Goal: Ask a question: Seek information or help from site administrators or community

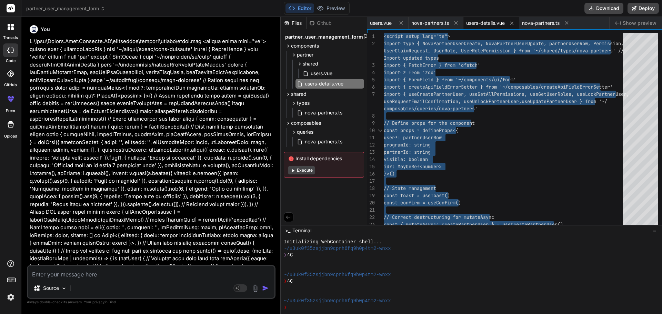
scroll to position [7, 0]
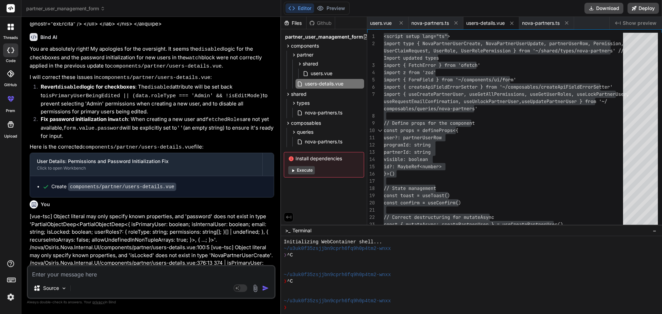
click at [116, 274] on textarea at bounding box center [151, 272] width 247 height 12
paste textarea "User Roles & Permissions Role Dashboard Settings MarketingTool Reporting Admin …"
type textarea "User Roles & Permissions Role Dashboard Settings MarketingTool Reporting Admin …"
type textarea "x"
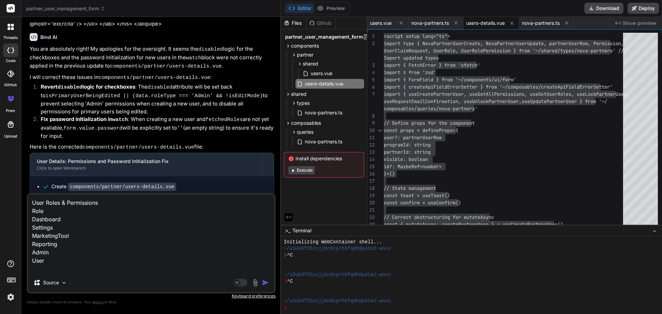
click at [74, 269] on textarea "User Roles & Permissions Role Dashboard Settings MarketingTool Reporting Admin …" at bounding box center [151, 234] width 247 height 79
type textarea "User Roles & Permissions Role Dashboard Settings MarketingTool Reporting Admin …"
type textarea "x"
type textarea "User Roles & Permissions Role Dashboard Settings MarketingTool Reporting Admin …"
type textarea "x"
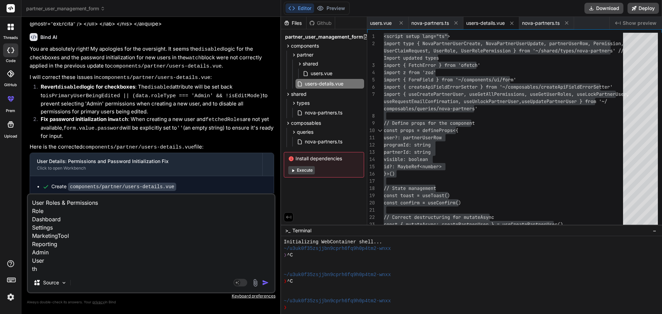
type textarea "User Roles & Permissions Role Dashboard Settings MarketingTool Reporting Admin …"
type textarea "x"
type textarea "User Roles & Permissions Role Dashboard Settings MarketingTool Reporting Admin …"
type textarea "x"
type textarea "User Roles & Permissions Role Dashboard Settings MarketingTool Reporting Admin …"
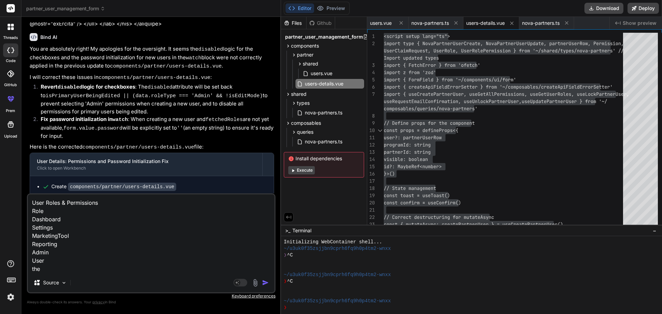
type textarea "x"
type textarea "User Roles & Permissions Role Dashboard Settings MarketingTool Reporting Admin …"
type textarea "x"
type textarea "User Roles & Permissions Role Dashboard Settings MarketingTool Reporting Admin …"
type textarea "x"
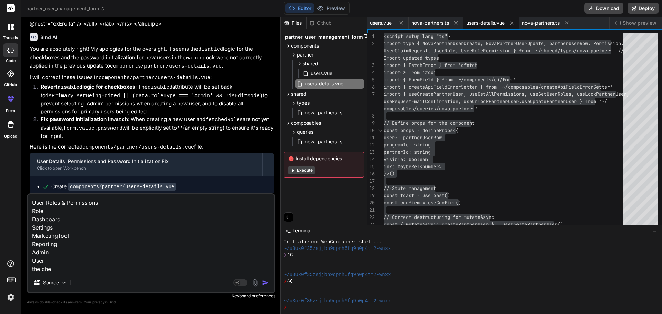
type textarea "User Roles & Permissions Role Dashboard Settings MarketingTool Reporting Admin …"
type textarea "x"
type textarea "User Roles & Permissions Role Dashboard Settings MarketingTool Reporting Admin …"
type textarea "x"
type textarea "User Roles & Permissions Role Dashboard Settings MarketingTool Reporting Admin …"
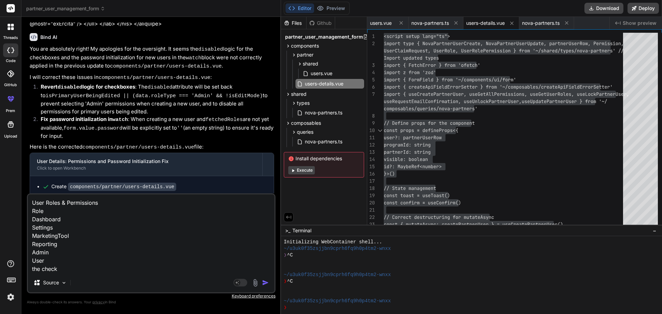
type textarea "x"
type textarea "User Roles & Permissions Role Dashboard Settings MarketingTool Reporting Admin …"
type textarea "x"
type textarea "User Roles & Permissions Role Dashboard Settings MarketingTool Reporting Admin …"
type textarea "x"
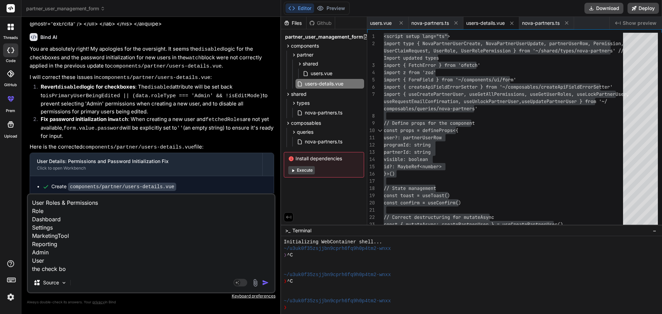
type textarea "User Roles & Permissions Role Dashboard Settings MarketingTool Reporting Admin …"
type textarea "x"
type textarea "User Roles & Permissions Role Dashboard Settings MarketingTool Reporting Admin …"
type textarea "x"
type textarea "User Roles & Permissions Role Dashboard Settings MarketingTool Reporting Admin …"
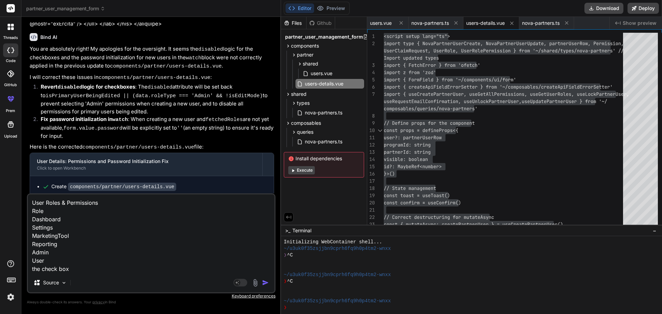
type textarea "x"
type textarea "User Roles & Permissions Role Dashboard Settings MarketingTool Reporting Admin …"
type textarea "x"
type textarea "User Roles & Permissions Role Dashboard Settings MarketingTool Reporting Admin …"
type textarea "x"
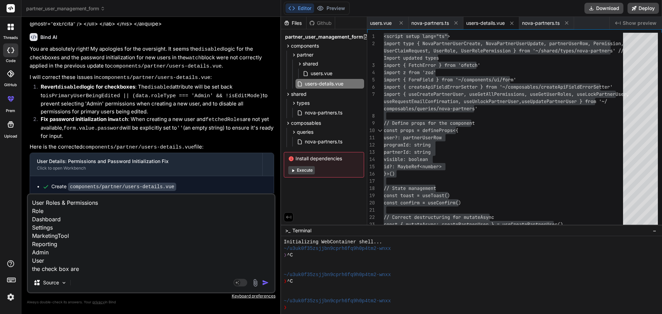
type textarea "User Roles & Permissions Role Dashboard Settings MarketingTool Reporting Admin …"
type textarea "x"
type textarea "User Roles & Permissions Role Dashboard Settings MarketingTool Reporting Admin …"
type textarea "x"
type textarea "User Roles & Permissions Role Dashboard Settings MarketingTool Reporting Admin …"
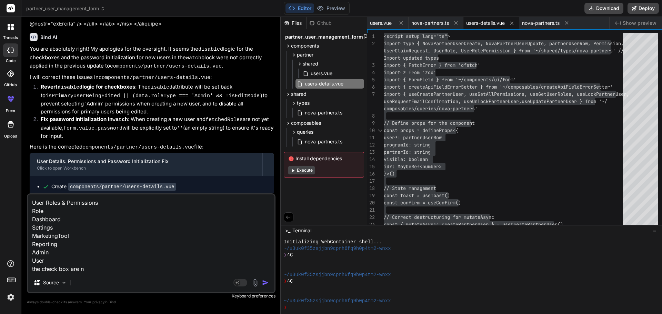
type textarea "x"
type textarea "User Roles & Permissions Role Dashboard Settings MarketingTool Reporting Admin …"
type textarea "x"
type textarea "User Roles & Permissions Role Dashboard Settings MarketingTool Reporting Admin …"
type textarea "x"
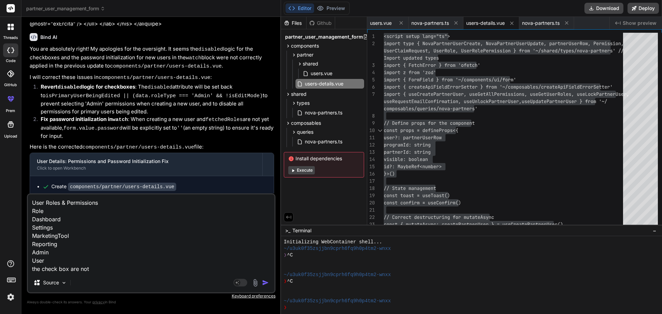
type textarea "User Roles & Permissions Role Dashboard Settings MarketingTool Reporting Admin …"
type textarea "x"
type textarea "User Roles & Permissions Role Dashboard Settings MarketingTool Reporting Admin …"
type textarea "x"
type textarea "User Roles & Permissions Role Dashboard Settings MarketingTool Reporting Admin …"
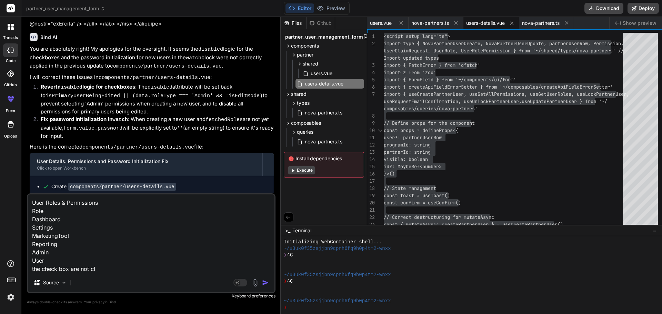
type textarea "x"
type textarea "User Roles & Permissions Role Dashboard Settings MarketingTool Reporting Admin …"
type textarea "x"
type textarea "User Roles & Permissions Role Dashboard Settings MarketingTool Reporting Admin …"
type textarea "x"
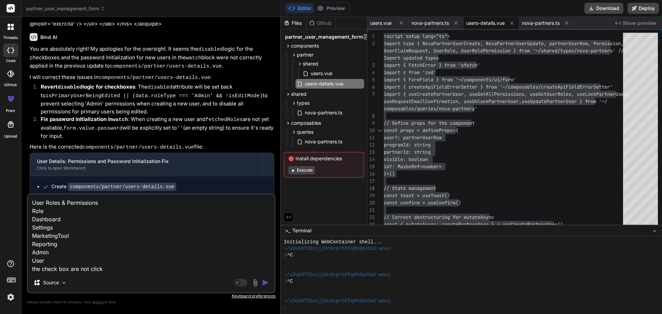
type textarea "User Roles & Permissions Role Dashboard Settings MarketingTool Reporting Admin …"
type textarea "x"
type textarea "User Roles & Permissions Role Dashboard Settings MarketingTool Reporting Admin …"
type textarea "x"
type textarea "User Roles & Permissions Role Dashboard Settings MarketingTool Reporting Admin …"
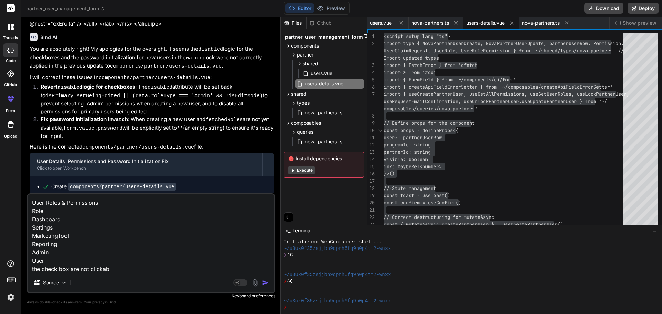
type textarea "x"
type textarea "User Roles & Permissions Role Dashboard Settings MarketingTool Reporting Admin …"
type textarea "x"
type textarea "User Roles & Permissions Role Dashboard Settings MarketingTool Reporting Admin …"
type textarea "x"
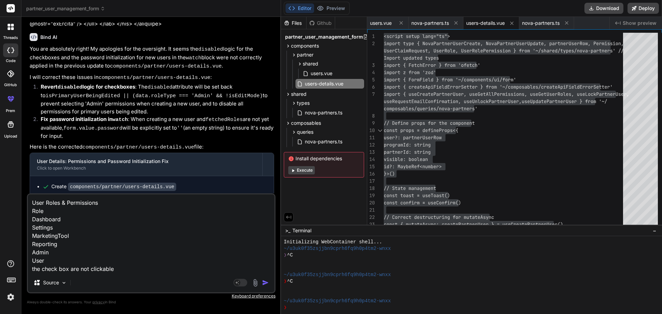
click at [120, 268] on textarea "User Roles & Permissions Role Dashboard Settings MarketingTool Reporting Admin …" at bounding box center [151, 234] width 247 height 79
type textarea "User Roles & Permissions Role Dashboard Settings MarketingTool Reporting Admin …"
type textarea "x"
type textarea "User Roles & Permissions Role Dashboard Settings MarketingTool Reporting Admin …"
type textarea "x"
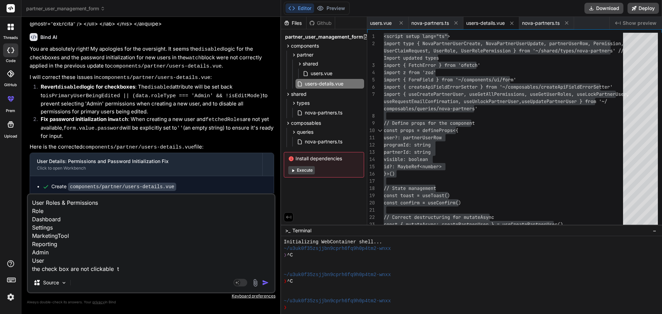
type textarea "User Roles & Permissions Role Dashboard Settings MarketingTool Reporting Admin …"
type textarea "x"
type textarea "User Roles & Permissions Role Dashboard Settings MarketingTool Reporting Admin …"
type textarea "x"
type textarea "User Roles & Permissions Role Dashboard Settings MarketingTool Reporting Admin …"
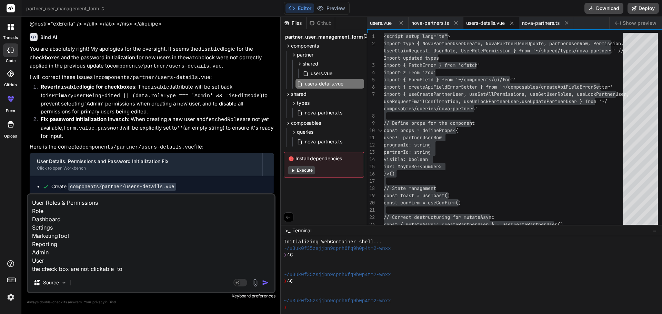
type textarea "x"
type textarea "User Roles & Permissions Role Dashboard Settings MarketingTool Reporting Admin …"
type textarea "x"
type textarea "User Roles & Permissions Role Dashboard Settings MarketingTool Reporting Admin …"
type textarea "x"
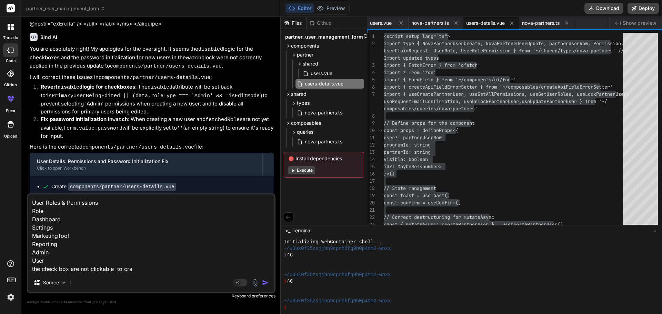
type textarea "User Roles & Permissions Role Dashboard Settings MarketingTool Reporting Admin …"
type textarea "x"
type textarea "User Roles & Permissions Role Dashboard Settings MarketingTool Reporting Admin …"
type textarea "x"
type textarea "User Roles & Permissions Role Dashboard Settings MarketingTool Reporting Admin …"
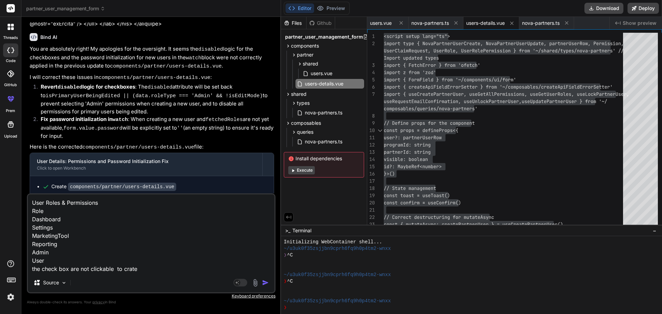
type textarea "x"
type textarea "User Roles & Permissions Role Dashboard Settings MarketingTool Reporting Admin …"
type textarea "x"
type textarea "User Roles & Permissions Role Dashboard Settings MarketingTool Reporting Admin …"
type textarea "x"
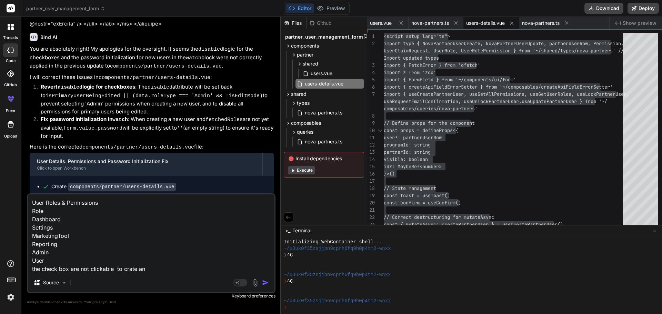
type textarea "User Roles & Permissions Role Dashboard Settings MarketingTool Reporting Admin …"
type textarea "x"
type textarea "User Roles & Permissions Role Dashboard Settings MarketingTool Reporting Admin …"
type textarea "x"
type textarea "User Roles & Permissions Role Dashboard Settings MarketingTool Reporting Admin …"
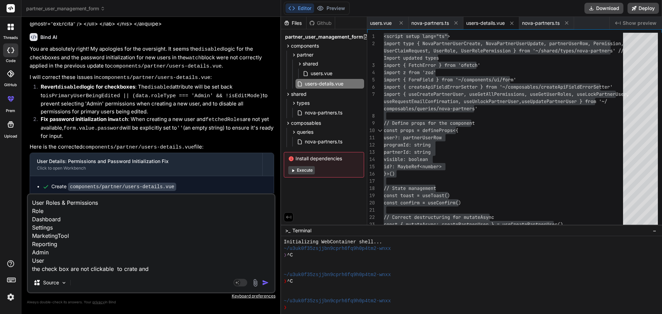
type textarea "x"
type textarea "User Roles & Permissions Role Dashboard Settings MarketingTool Reporting Admin …"
type textarea "x"
type textarea "User Roles & Permissions Role Dashboard Settings MarketingTool Reporting Admin …"
type textarea "x"
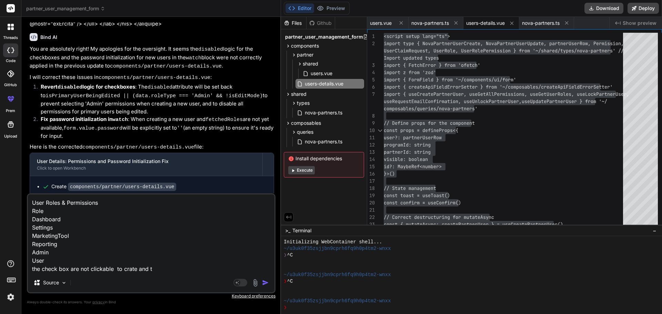
type textarea "User Roles & Permissions Role Dashboard Settings MarketingTool Reporting Admin …"
type textarea "x"
type textarea "User Roles & Permissions Role Dashboard Settings MarketingTool Reporting Admin …"
type textarea "x"
type textarea "User Roles & Permissions Role Dashboard Settings MarketingTool Reporting Admin …"
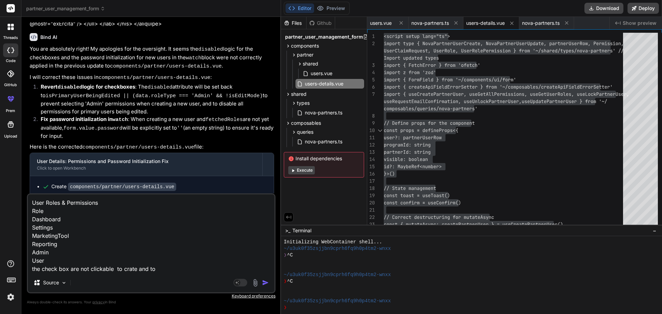
type textarea "x"
type textarea "User Roles & Permissions Role Dashboard Settings MarketingTool Reporting Admin …"
type textarea "x"
type textarea "User Roles & Permissions Role Dashboard Settings MarketingTool Reporting Admin …"
type textarea "x"
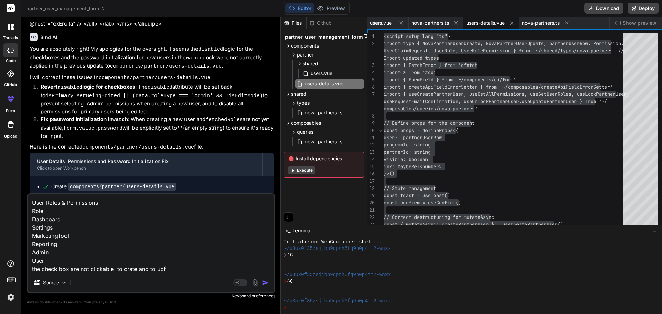
type textarea "User Roles & Permissions Role Dashboard Settings MarketingTool Reporting Admin …"
type textarea "x"
type textarea "User Roles & Permissions Role Dashboard Settings MarketingTool Reporting Admin …"
type textarea "x"
type textarea "User Roles & Permissions Role Dashboard Settings MarketingTool Reporting Admin …"
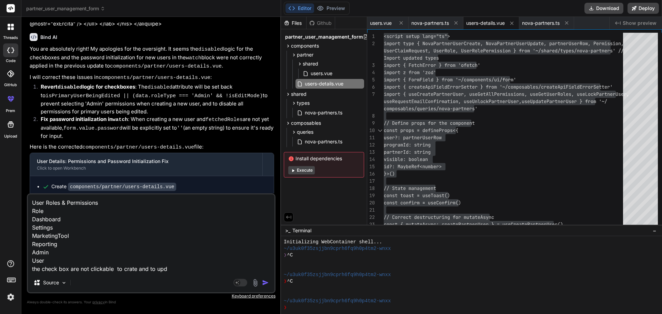
type textarea "x"
type textarea "User Roles & Permissions Role Dashboard Settings MarketingTool Reporting Admin …"
type textarea "x"
type textarea "User Roles & Permissions Role Dashboard Settings MarketingTool Reporting Admin …"
type textarea "x"
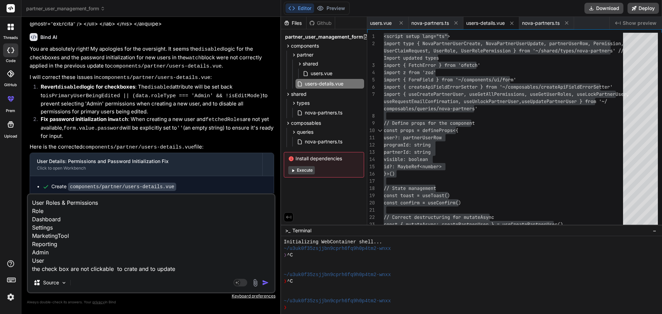
type textarea "User Roles & Permissions Role Dashboard Settings MarketingTool Reporting Admin …"
type textarea "x"
paste textarea "<script setup lang="ts"> import type { NovaPartnerUserCreate, NovaPartnerUserUp…"
type textarea "User Roles & Permissions Role Dashboard Settings MarketingTool Reporting Admin …"
type textarea "x"
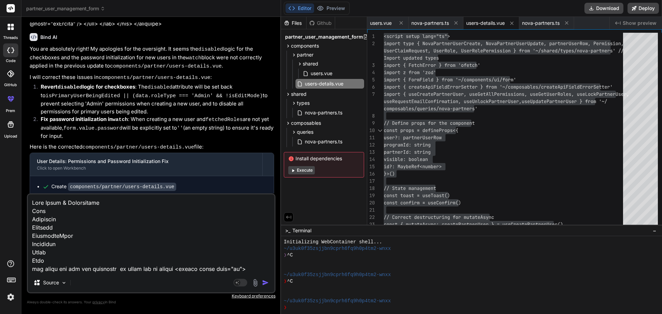
scroll to position [5058, 0]
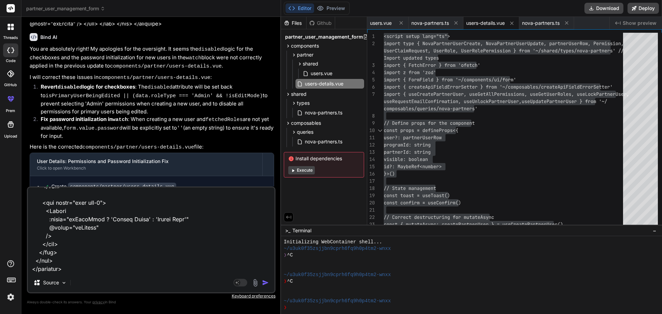
type textarea "User Roles & Permissions Role Dashboard Settings MarketingTool Reporting Admin …"
click at [266, 281] on img "button" at bounding box center [265, 282] width 7 height 7
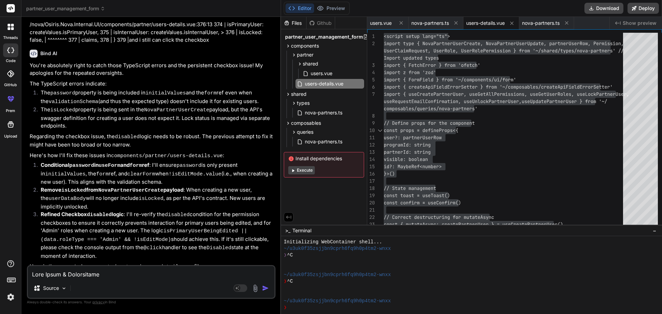
scroll to position [19289, 0]
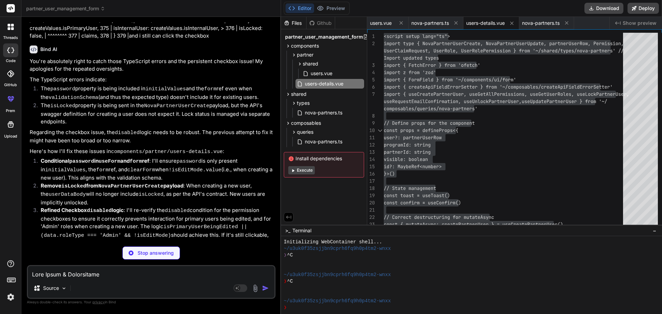
type textarea "x"
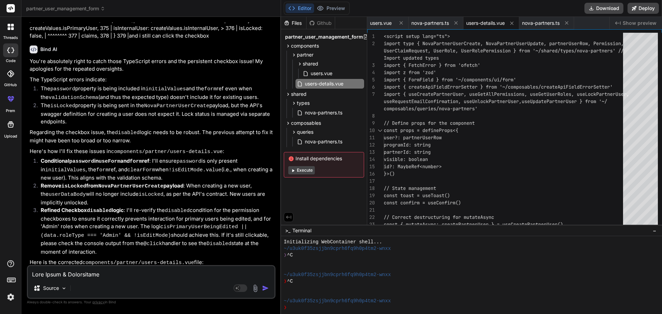
click at [107, 272] on textarea at bounding box center [151, 272] width 247 height 12
click at [115, 273] on textarea at bounding box center [151, 272] width 247 height 12
type textarea "o"
type textarea "x"
type textarea "on"
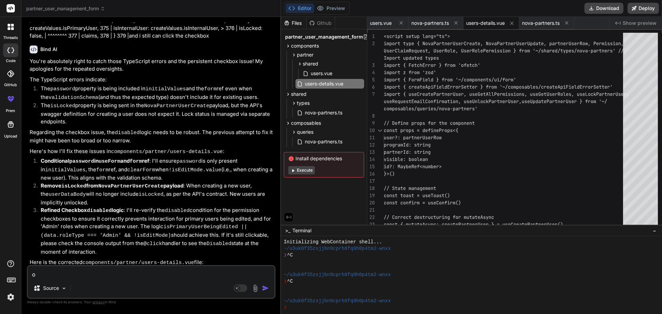
type textarea "x"
type textarea "on"
type textarea "x"
type textarea "on t"
type textarea "x"
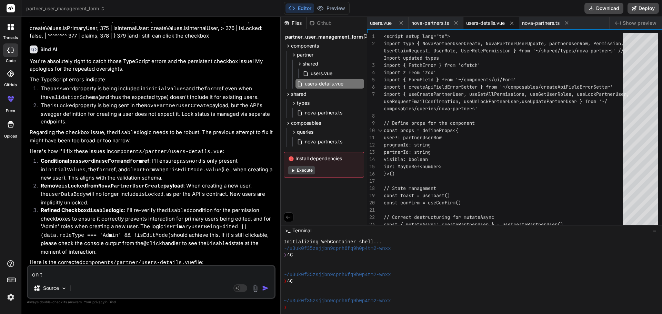
type textarea "on th"
type textarea "x"
type textarea "on the"
type textarea "x"
type textarea "on the"
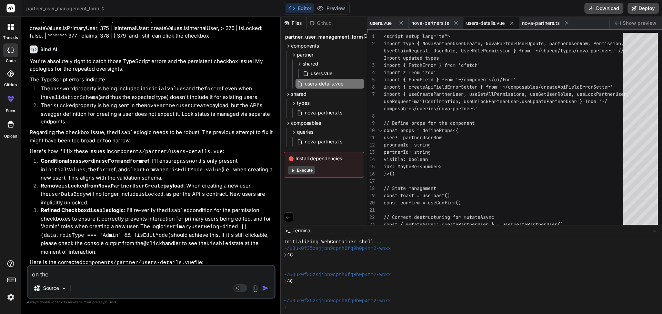
type textarea "x"
type textarea "on the o"
type textarea "x"
type textarea "on the ol"
type textarea "x"
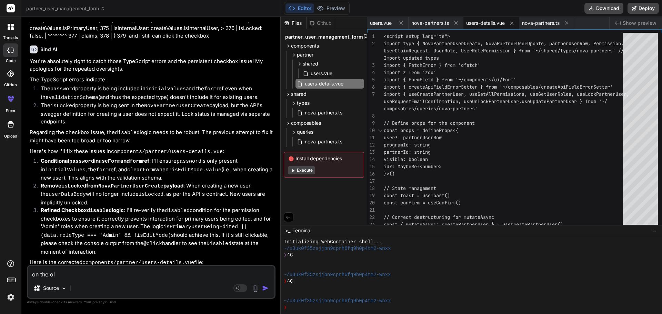
type textarea "on the old"
type textarea "x"
type textarea "on the old"
type textarea "x"
type textarea "on the old c"
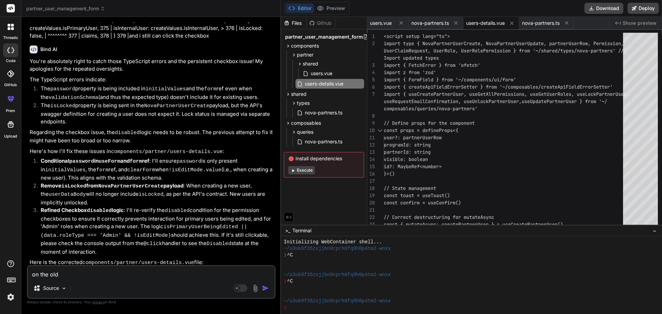
type textarea "x"
type textarea "on the old co"
type textarea "x"
type textarea "on the old [PERSON_NAME]"
type textarea "x"
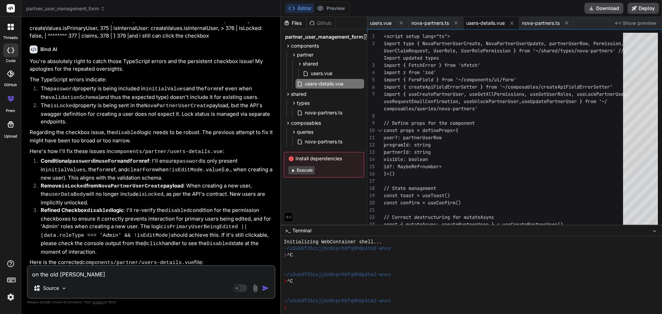
type textarea "on the old [PERSON_NAME]"
type textarea "x"
paste textarea "//users old file combined <script setup lang="ts"> import type { DataTableRowEd…"
type textarea "on the old [PERSON_NAME] //users old file combined <script setup lang="ts"> imp…"
type textarea "x"
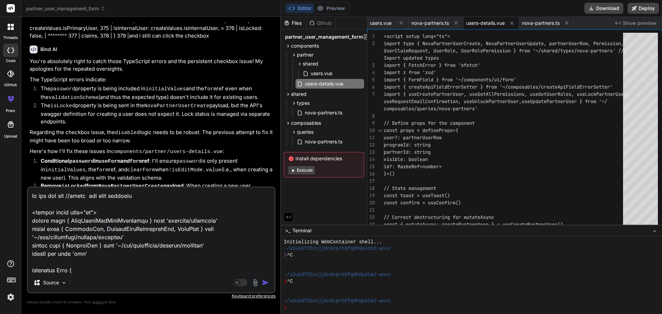
scroll to position [6838, 0]
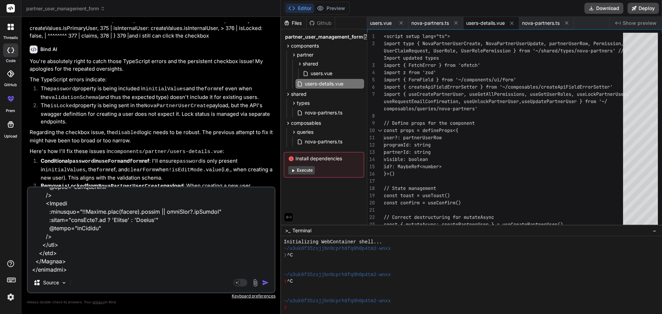
type textarea "on the old [PERSON_NAME] //users old file combined <script setup lang="ts"> imp…"
type textarea "x"
type textarea "on the old [PERSON_NAME] //users old file combined <script setup lang="ts"> imp…"
type textarea "x"
type textarea "on the old [PERSON_NAME] //users old file combined <script setup lang="ts"> imp…"
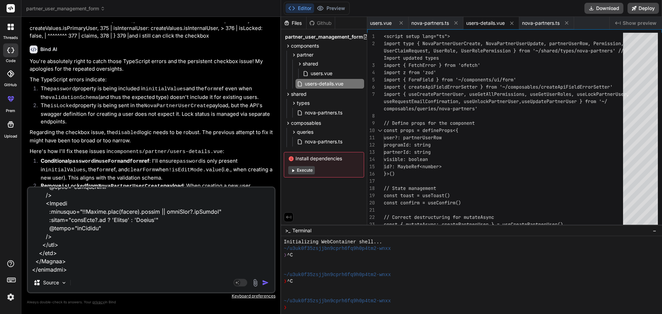
type textarea "x"
type textarea "on the old [PERSON_NAME] //users old file combined <script setup lang="ts"> imp…"
type textarea "x"
type textarea "on the old [PERSON_NAME] //users old file combined <script setup lang="ts"> imp…"
type textarea "x"
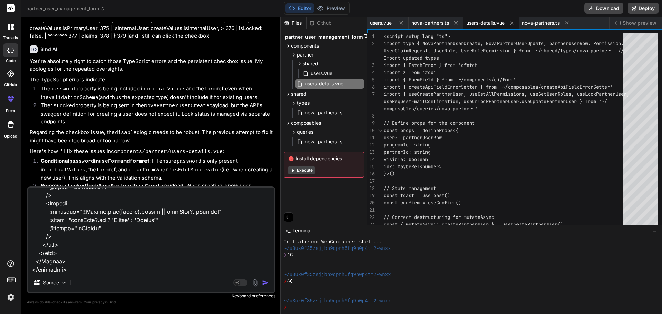
type textarea "on the old [PERSON_NAME] //users old file combined <script setup lang="ts"> imp…"
type textarea "x"
type textarea "on the old [PERSON_NAME] //users old file combined <script setup lang="ts"> imp…"
type textarea "x"
type textarea "on the old [PERSON_NAME] //users old file combined <script setup lang="ts"> imp…"
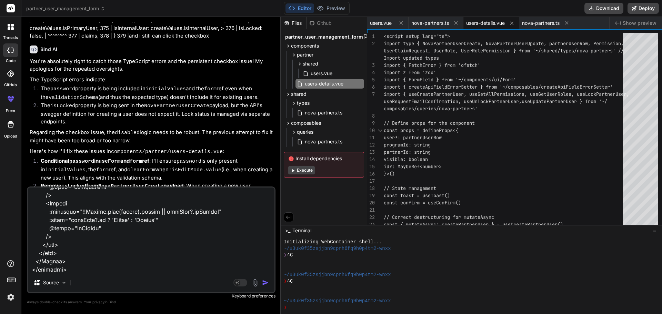
type textarea "x"
type textarea "on the old [PERSON_NAME] //users old file combined <script setup lang="ts"> imp…"
type textarea "x"
type textarea "on the old [PERSON_NAME] //users old file combined <script setup lang="ts"> imp…"
type textarea "x"
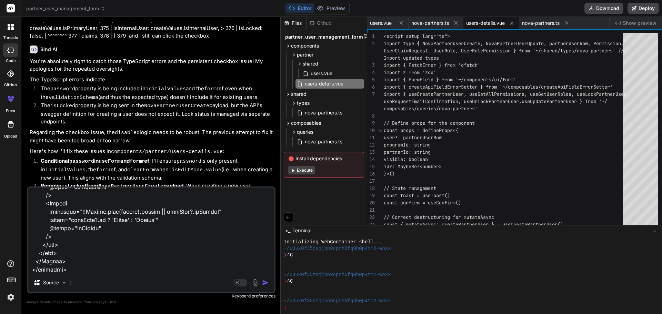
type textarea "on the old [PERSON_NAME]"
type textarea "x"
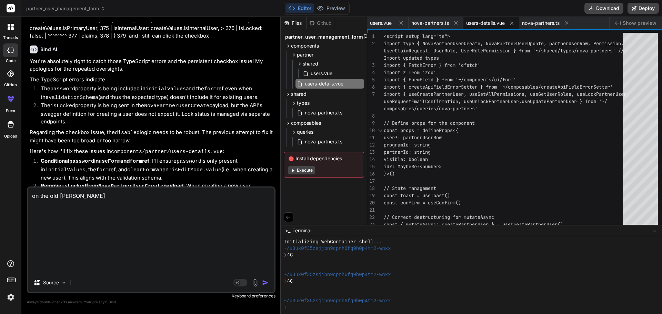
scroll to position [0, 0]
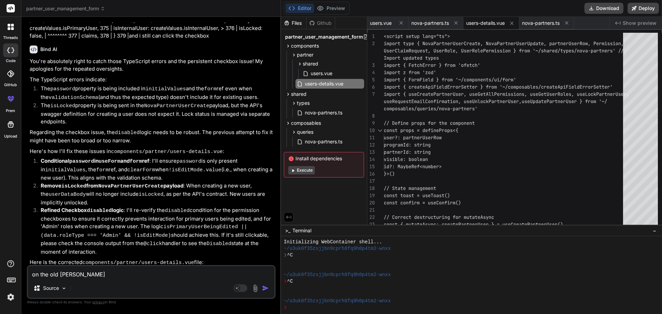
type textarea "on the old [PERSON_NAME]"
type textarea "x"
type textarea "on the old co"
type textarea "x"
type textarea "on the old c"
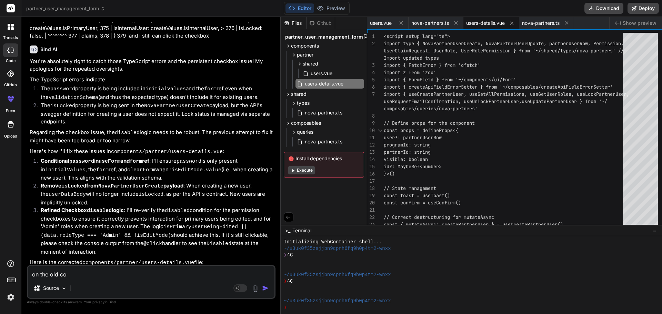
type textarea "x"
type textarea "on the old"
type textarea "x"
type textarea "on the old"
type textarea "x"
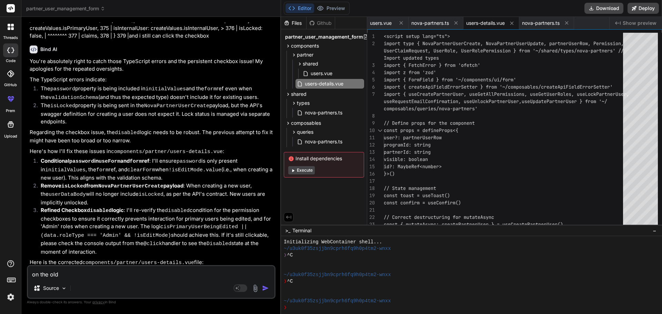
type textarea "on the ol"
type textarea "x"
type textarea "on the o"
type textarea "x"
type textarea "on the"
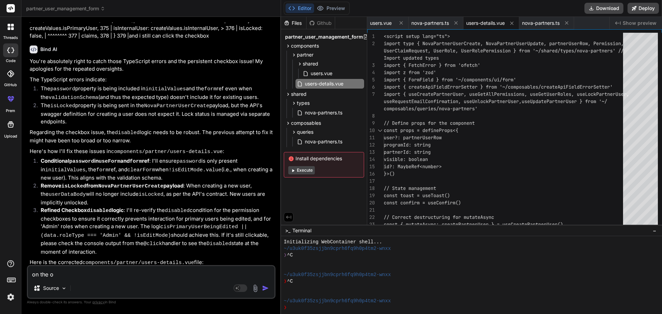
type textarea "x"
type textarea "on the"
type textarea "x"
paste textarea "//users old file combined <script setup lang="ts"> import type { DataTableRowEd…"
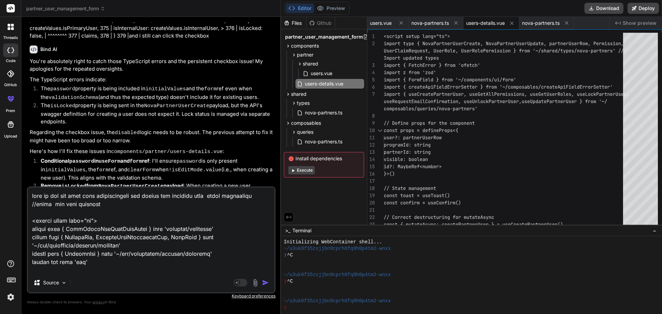
scroll to position [6846, 0]
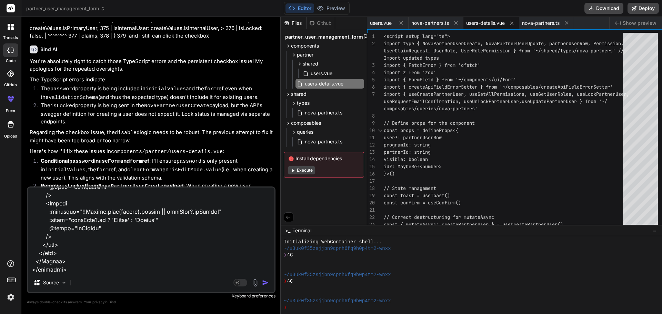
click at [154, 268] on textarea at bounding box center [151, 231] width 247 height 86
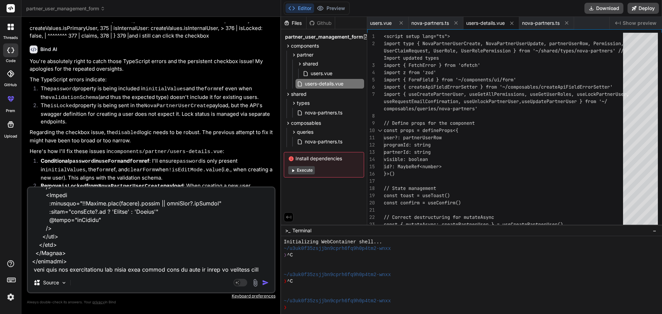
drag, startPoint x: 55, startPoint y: 262, endPoint x: 44, endPoint y: 261, distance: 11.4
click at [44, 261] on textarea at bounding box center [151, 231] width 247 height 86
click at [80, 269] on textarea at bounding box center [151, 231] width 247 height 86
click at [112, 268] on textarea at bounding box center [151, 231] width 247 height 86
paste textarea "<script setup lang="ts"> import type { NovaPartnerUserCreate, NovaPartnerUserUp…"
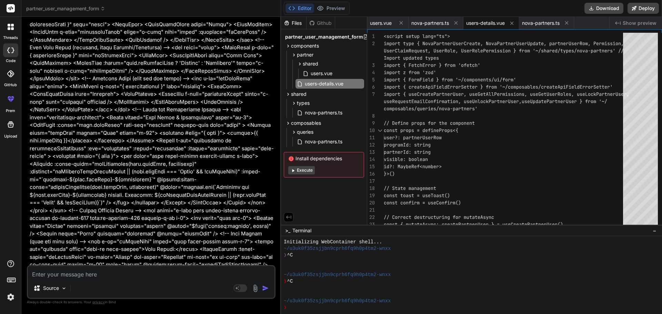
scroll to position [23766, 0]
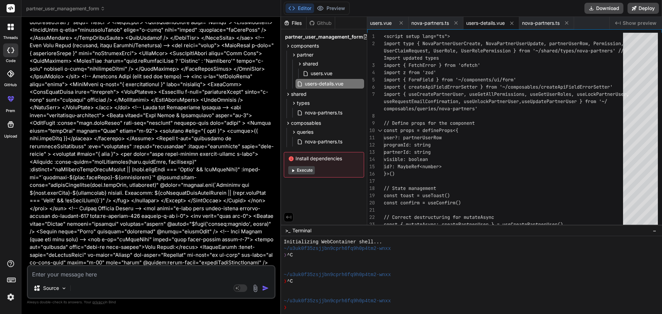
click at [479, 23] on span "users-details.vue" at bounding box center [485, 23] width 39 height 7
click at [488, 22] on span "users-details.vue" at bounding box center [485, 23] width 39 height 7
click at [431, 21] on span "nova-partners.ts" at bounding box center [430, 23] width 38 height 7
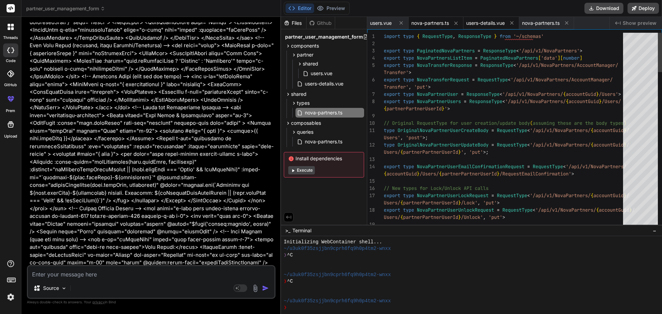
click at [484, 24] on span "users-details.vue" at bounding box center [485, 23] width 39 height 7
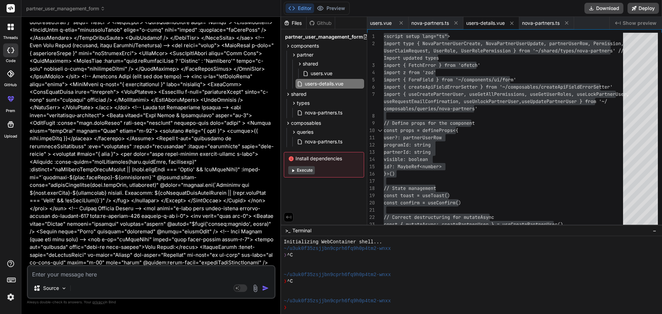
click at [120, 271] on textarea at bounding box center [151, 272] width 247 height 12
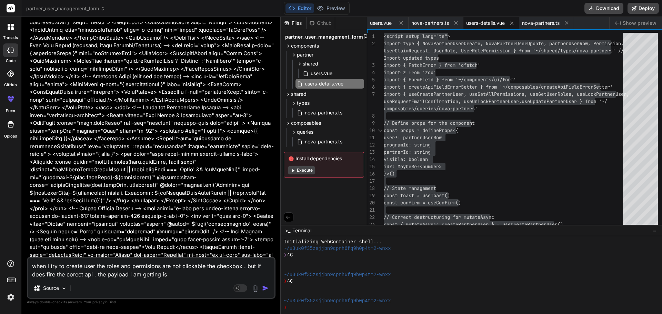
paste textarea "{email: "[EMAIL_ADDRESS][DOMAIN_NAME]", password: "[SECURITY_DATA]", isPrimaryU…"
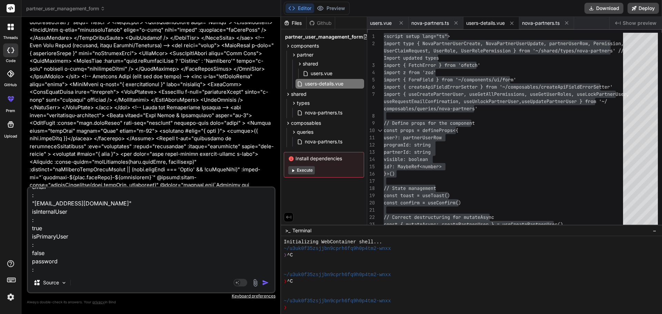
click at [262, 282] on img "button" at bounding box center [265, 282] width 7 height 7
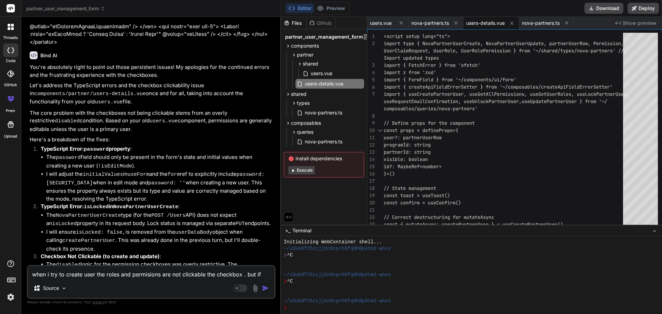
scroll to position [24031, 0]
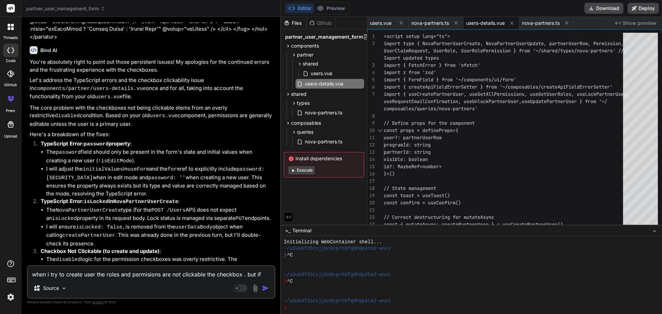
click at [312, 73] on span "users.vue" at bounding box center [321, 73] width 23 height 8
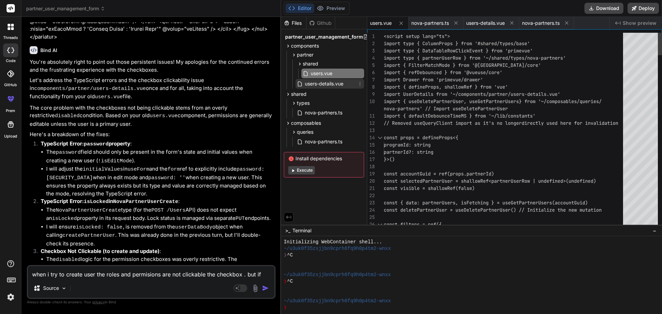
click at [319, 84] on span "users-details.vue" at bounding box center [324, 84] width 40 height 8
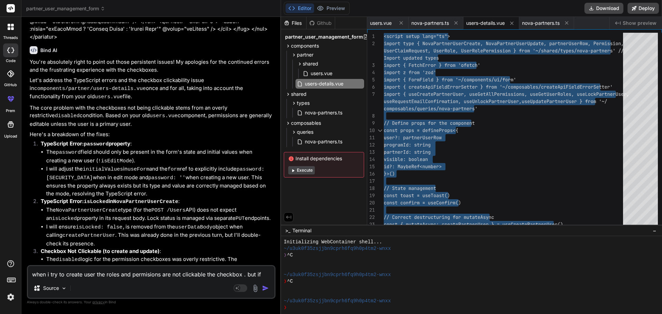
drag, startPoint x: 77, startPoint y: 278, endPoint x: 77, endPoint y: 274, distance: 4.5
click at [77, 277] on textarea "when i try to create user the roles and permisions are not clickable the checkb…" at bounding box center [151, 272] width 247 height 12
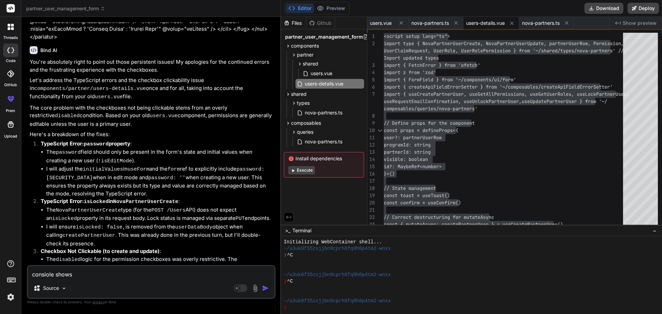
paste textarea "Checkbox for Admin-Settings clicked. Disabled: false, Current model-value: fals…"
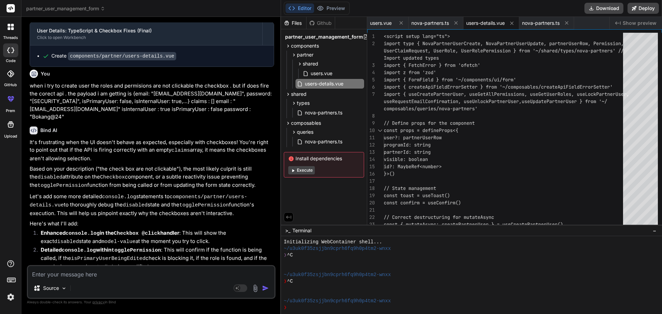
scroll to position [24360, 0]
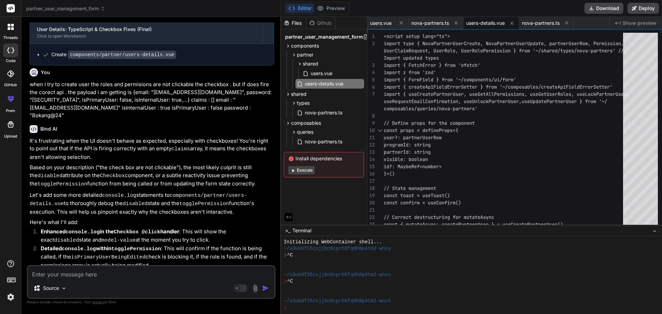
click at [479, 23] on span "users-details.vue" at bounding box center [485, 23] width 39 height 7
click at [315, 73] on span "users.vue" at bounding box center [321, 73] width 23 height 8
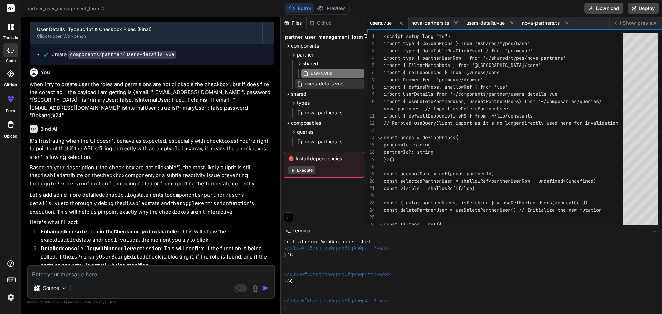
click at [318, 85] on span "users-details.vue" at bounding box center [324, 84] width 40 height 8
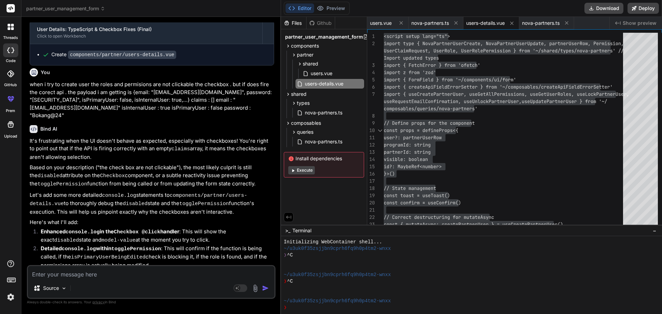
click at [96, 277] on textarea at bounding box center [151, 272] width 247 height 12
paste textarea "Watch props.user or allRoles triggered: Proxy(Object) {id: 38253, email: [EMAIL…"
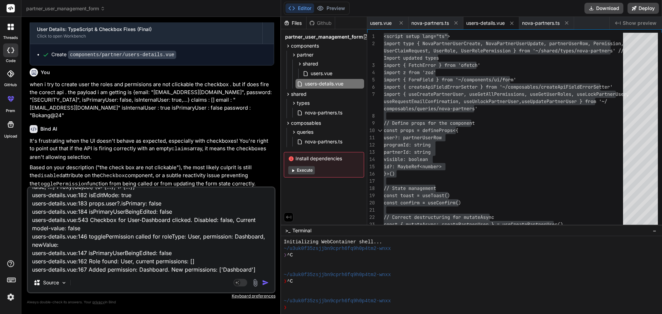
click at [264, 284] on img "button" at bounding box center [265, 282] width 7 height 7
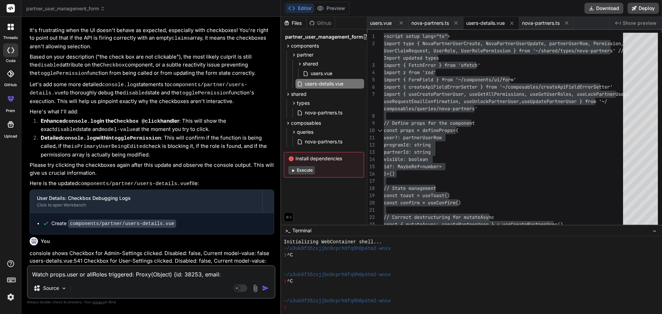
scroll to position [24494, 0]
